Goal: Transaction & Acquisition: Book appointment/travel/reservation

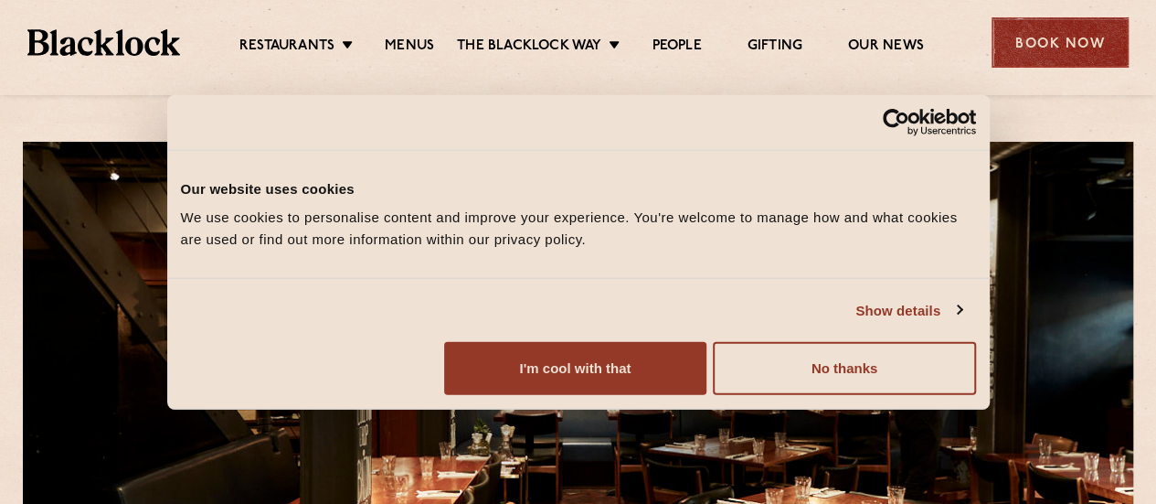
click at [1064, 53] on div "Book Now" at bounding box center [1060, 42] width 137 height 50
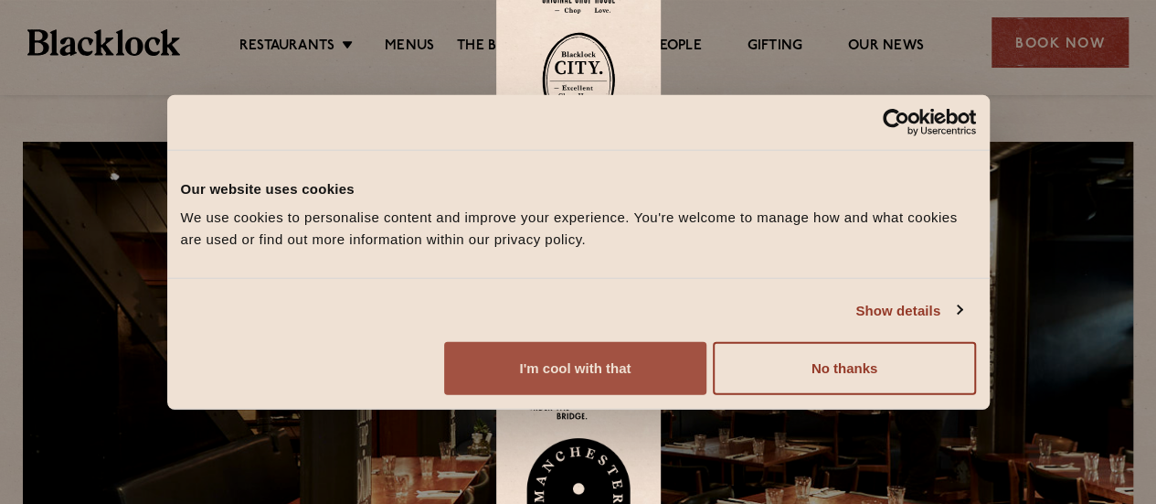
click at [707, 390] on button "I'm cool with that" at bounding box center [575, 368] width 262 height 53
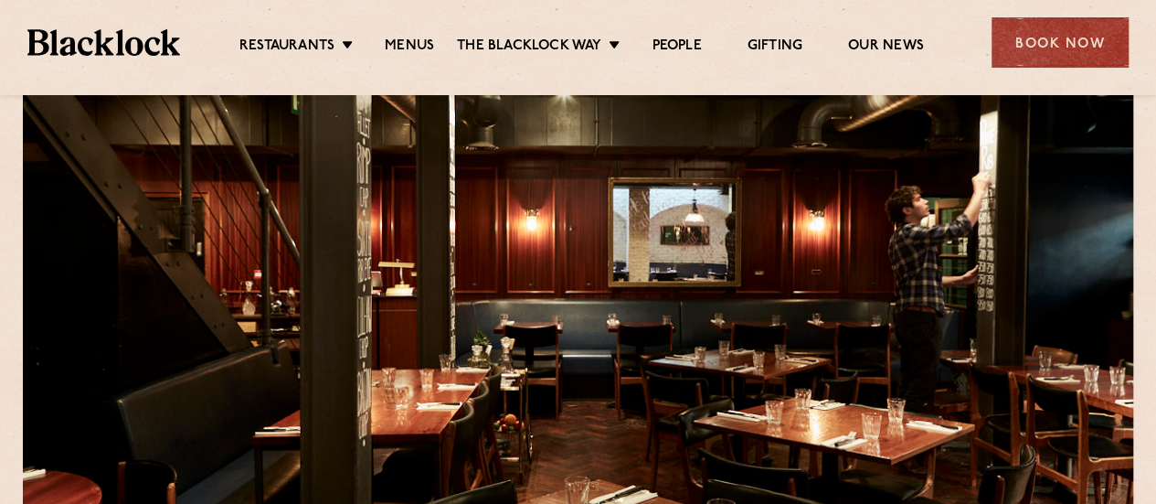
scroll to position [91, 0]
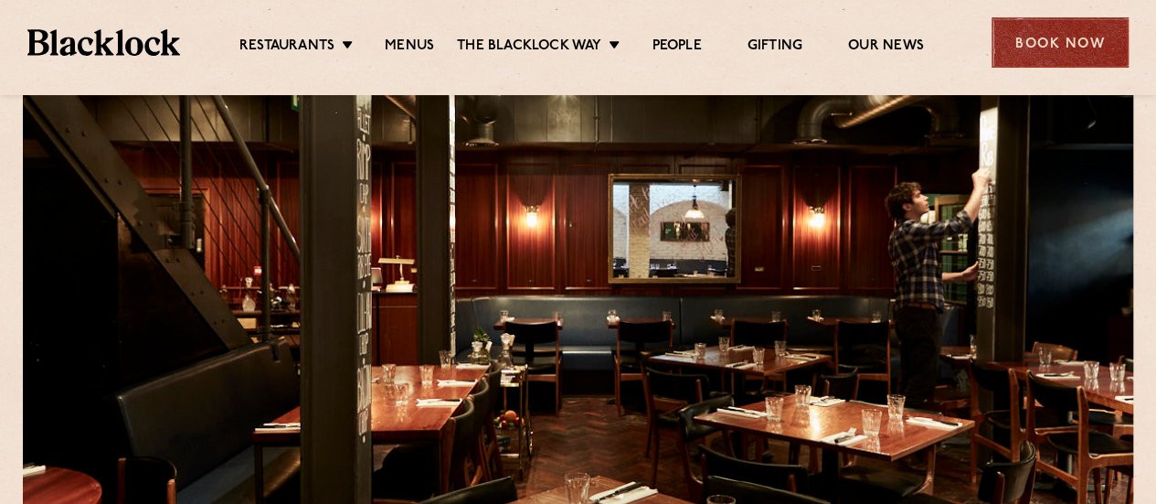
click at [1062, 25] on div "Book Now" at bounding box center [1060, 42] width 137 height 50
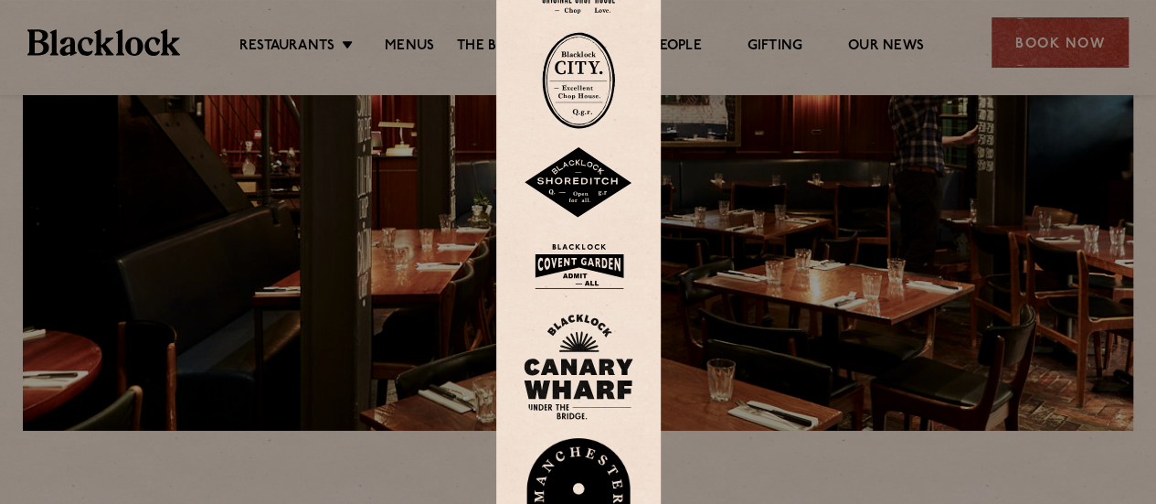
scroll to position [366, 0]
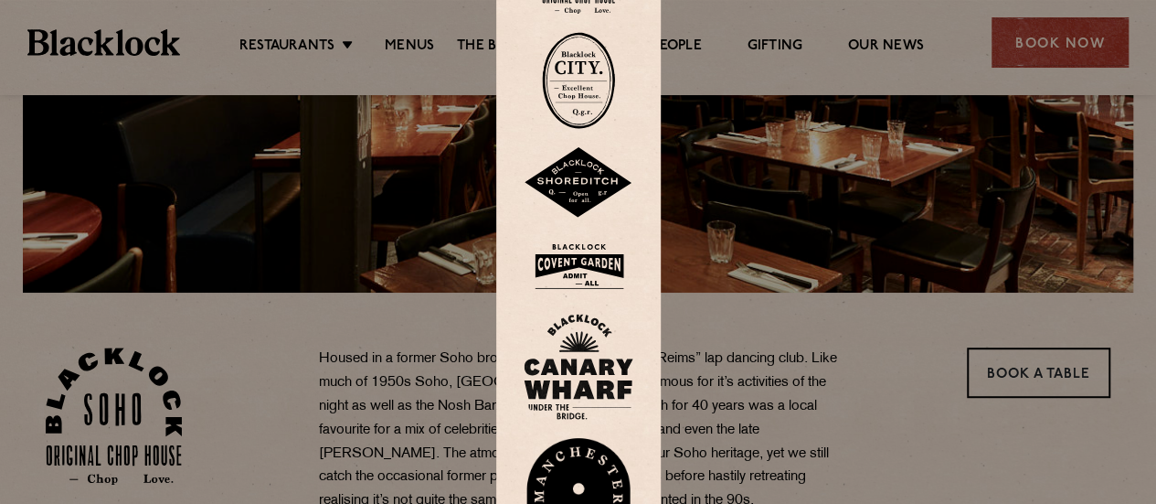
click at [591, 261] on img at bounding box center [579, 266] width 110 height 59
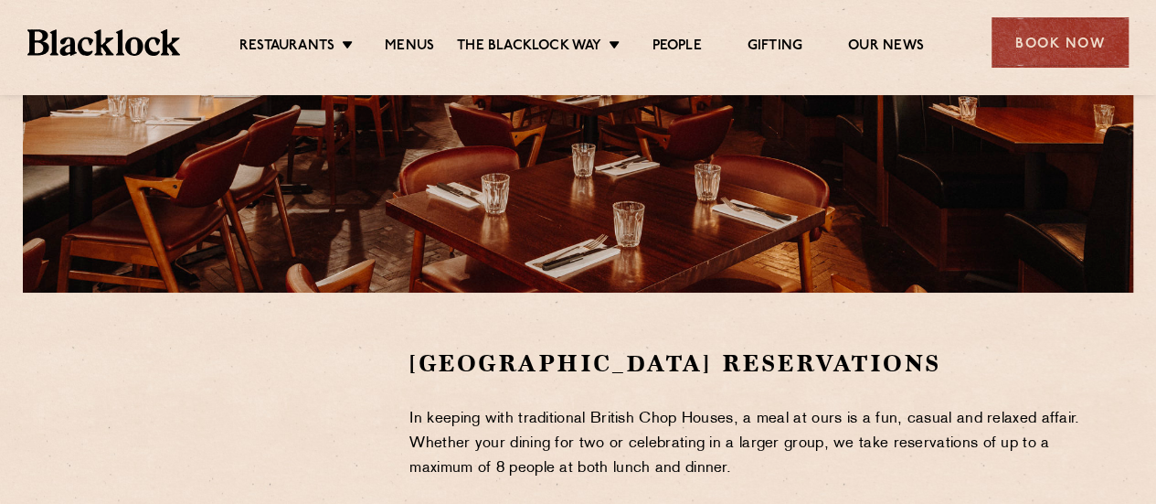
scroll to position [457, 0]
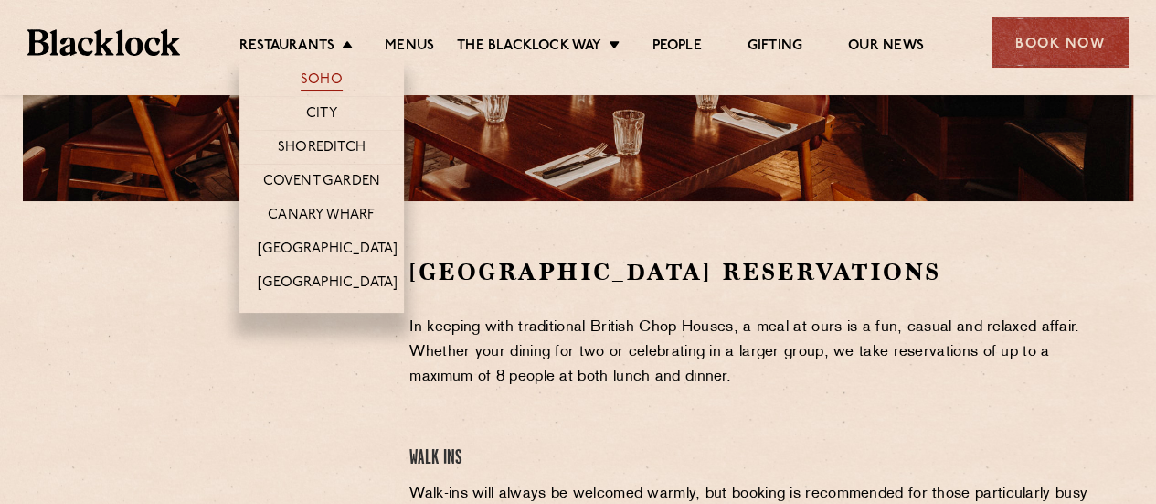
click at [328, 79] on link "Soho" at bounding box center [322, 81] width 42 height 20
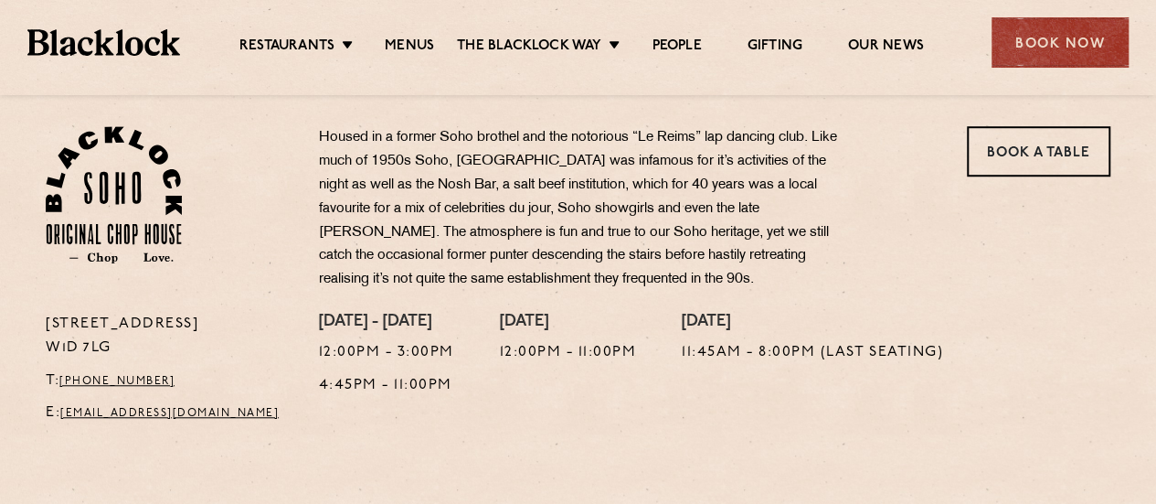
scroll to position [549, 0]
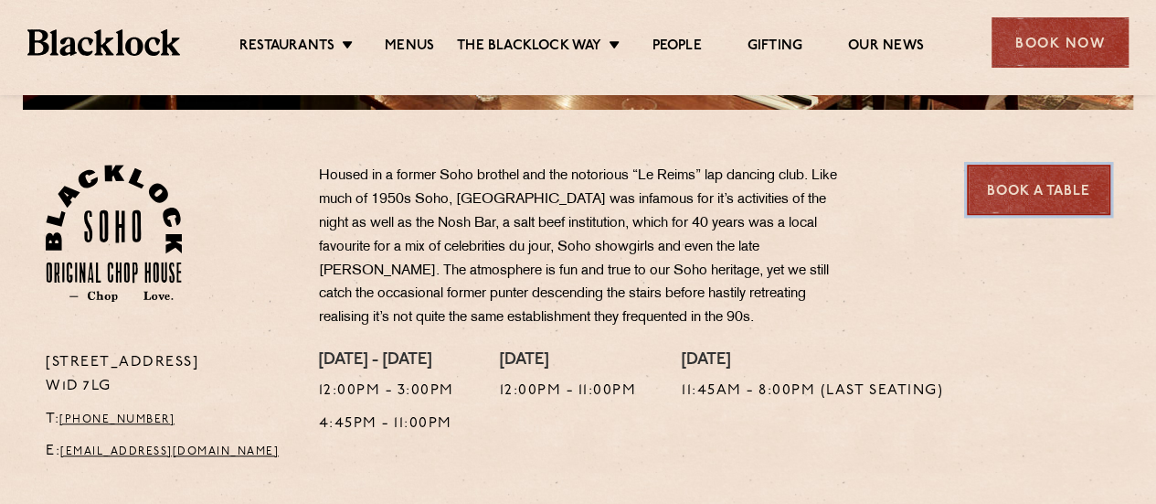
click at [1039, 197] on link "Book a Table" at bounding box center [1039, 190] width 144 height 50
